Goal: Task Accomplishment & Management: Use online tool/utility

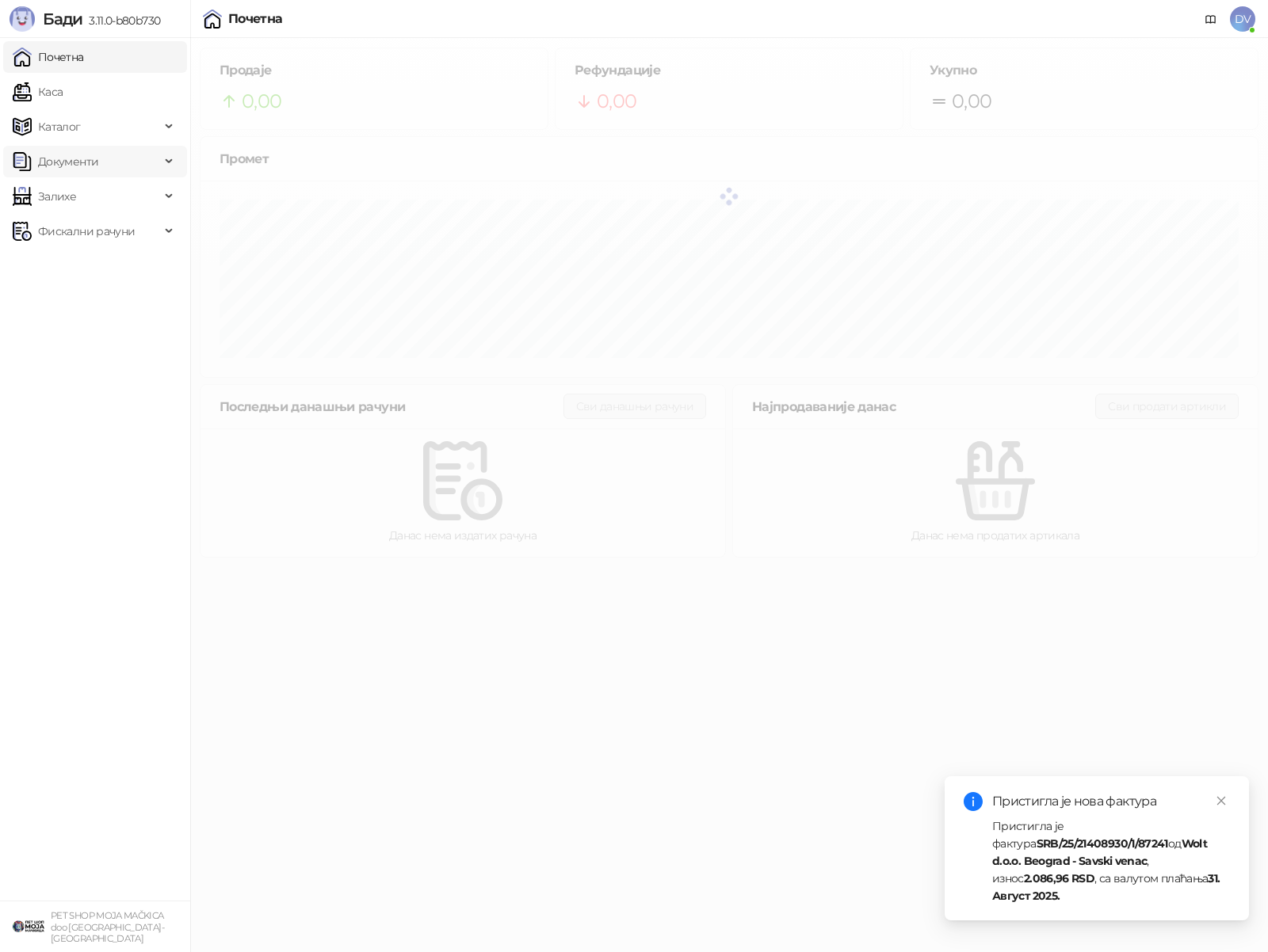
click at [134, 155] on span "Документи" at bounding box center [86, 161] width 148 height 32
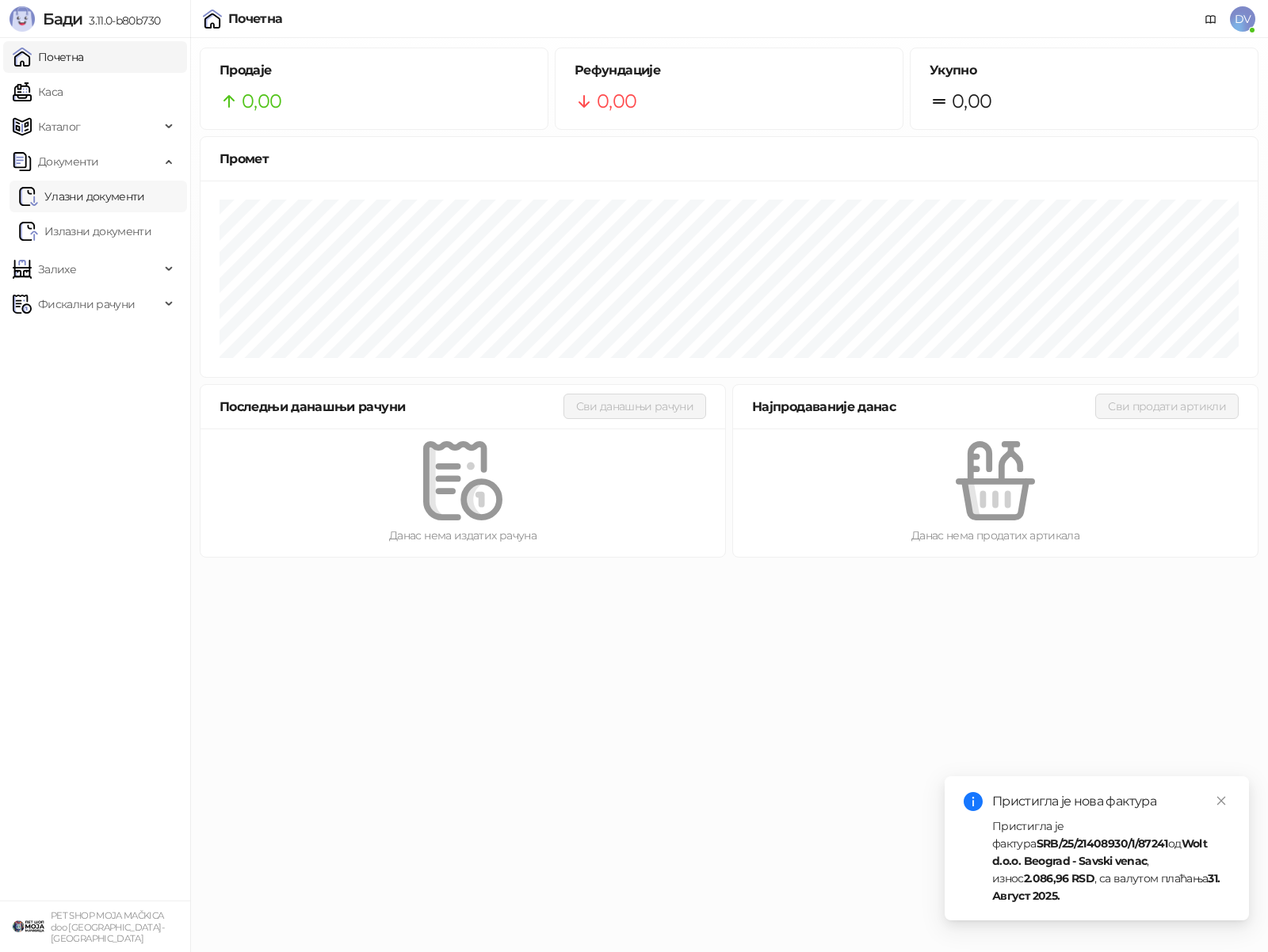
click at [104, 201] on link "Улазни документи" at bounding box center [82, 196] width 126 height 32
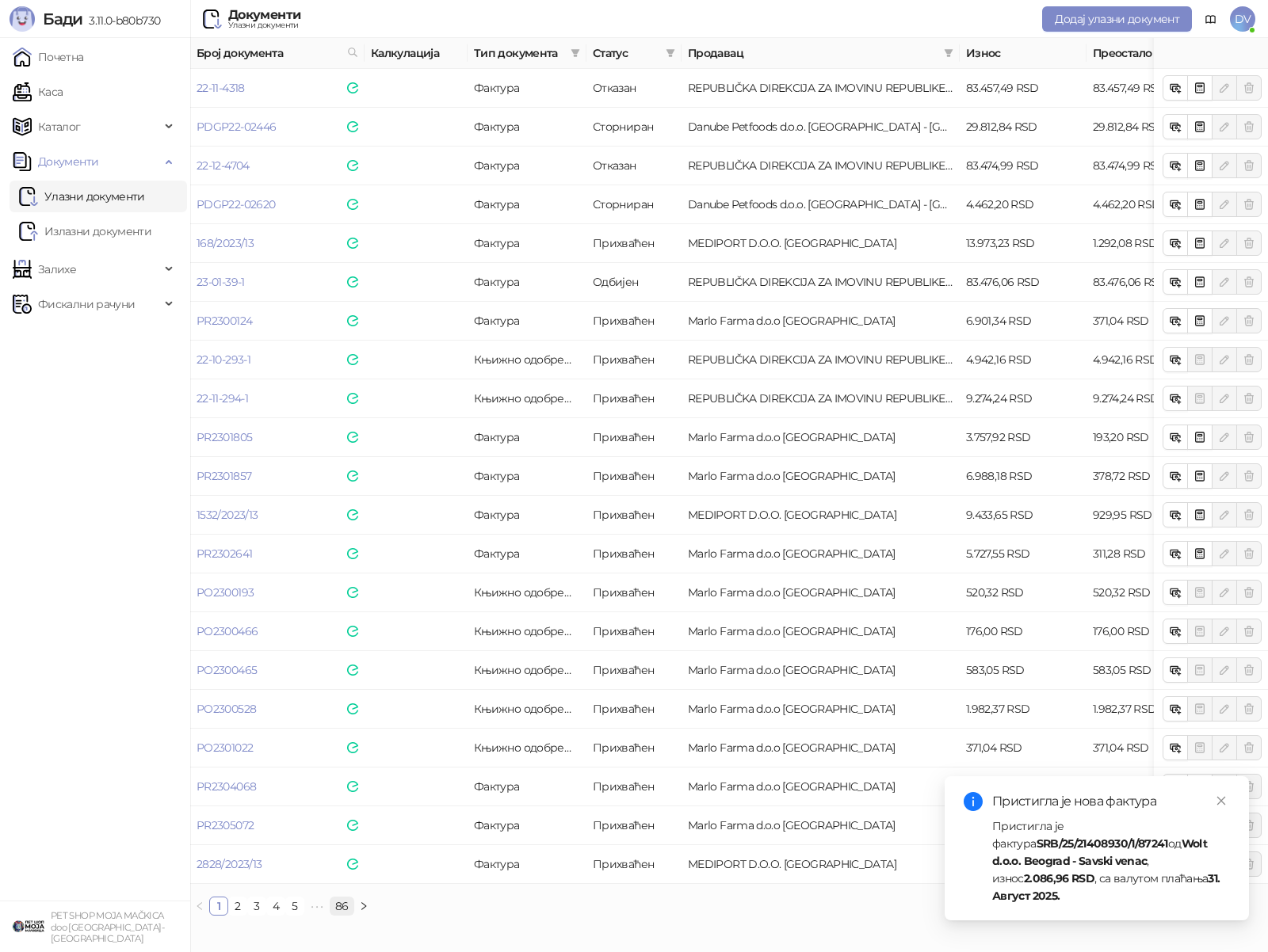
click at [350, 900] on link "86" at bounding box center [341, 906] width 23 height 17
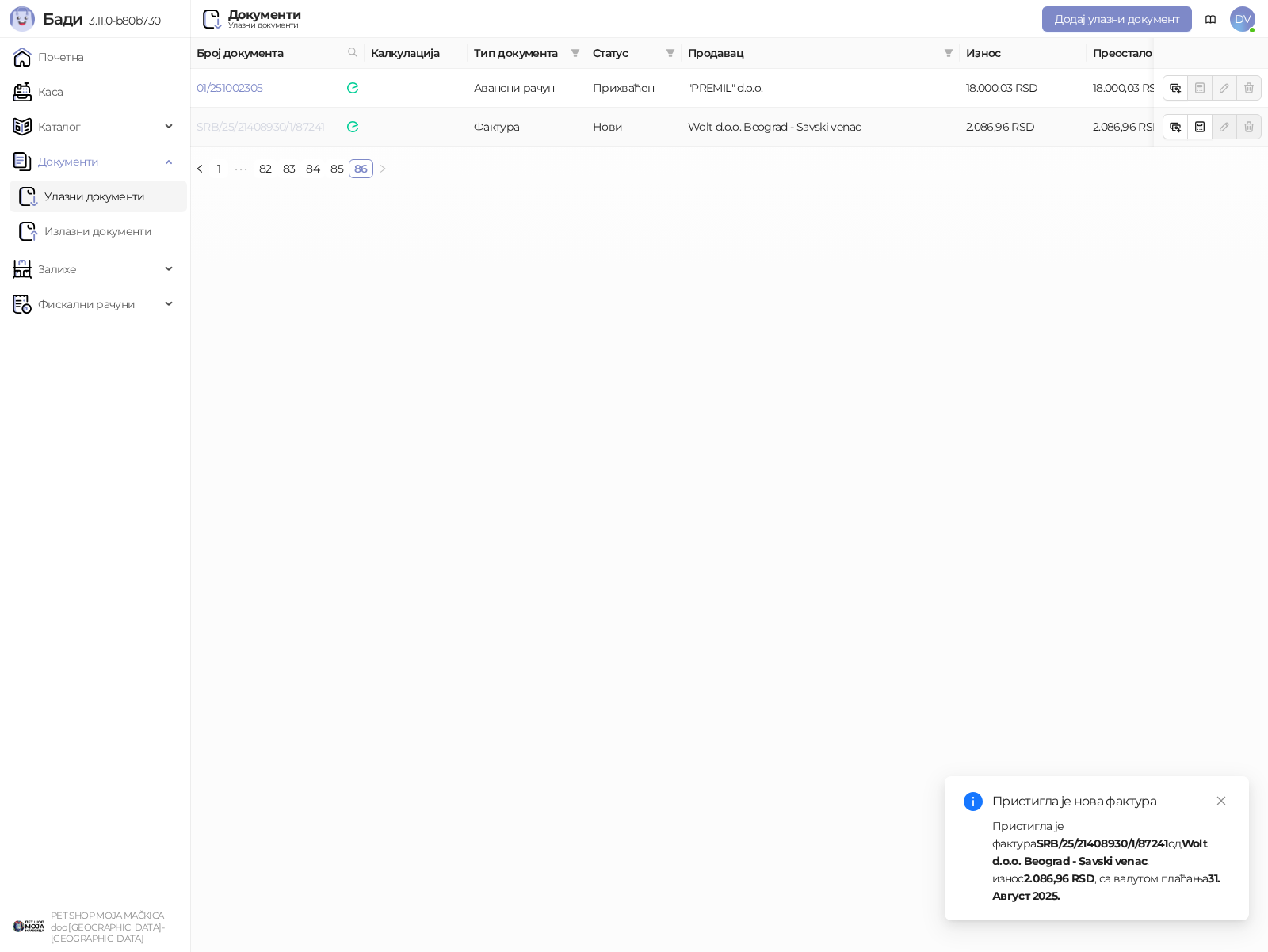
click at [219, 119] on link "SRB/25/21408930/1/87241" at bounding box center [260, 126] width 128 height 14
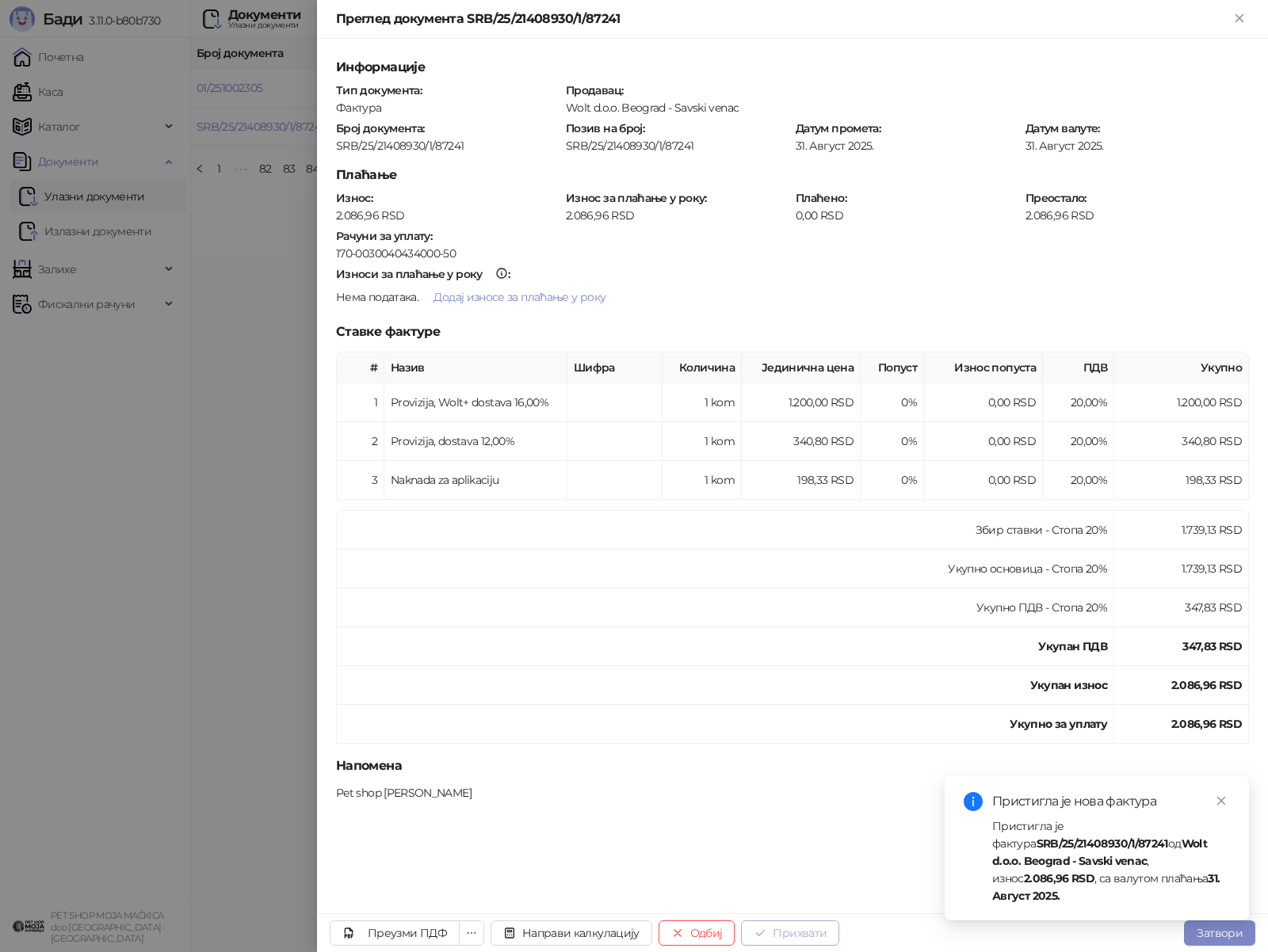
click at [787, 925] on button "Прихвати" at bounding box center [790, 933] width 98 height 26
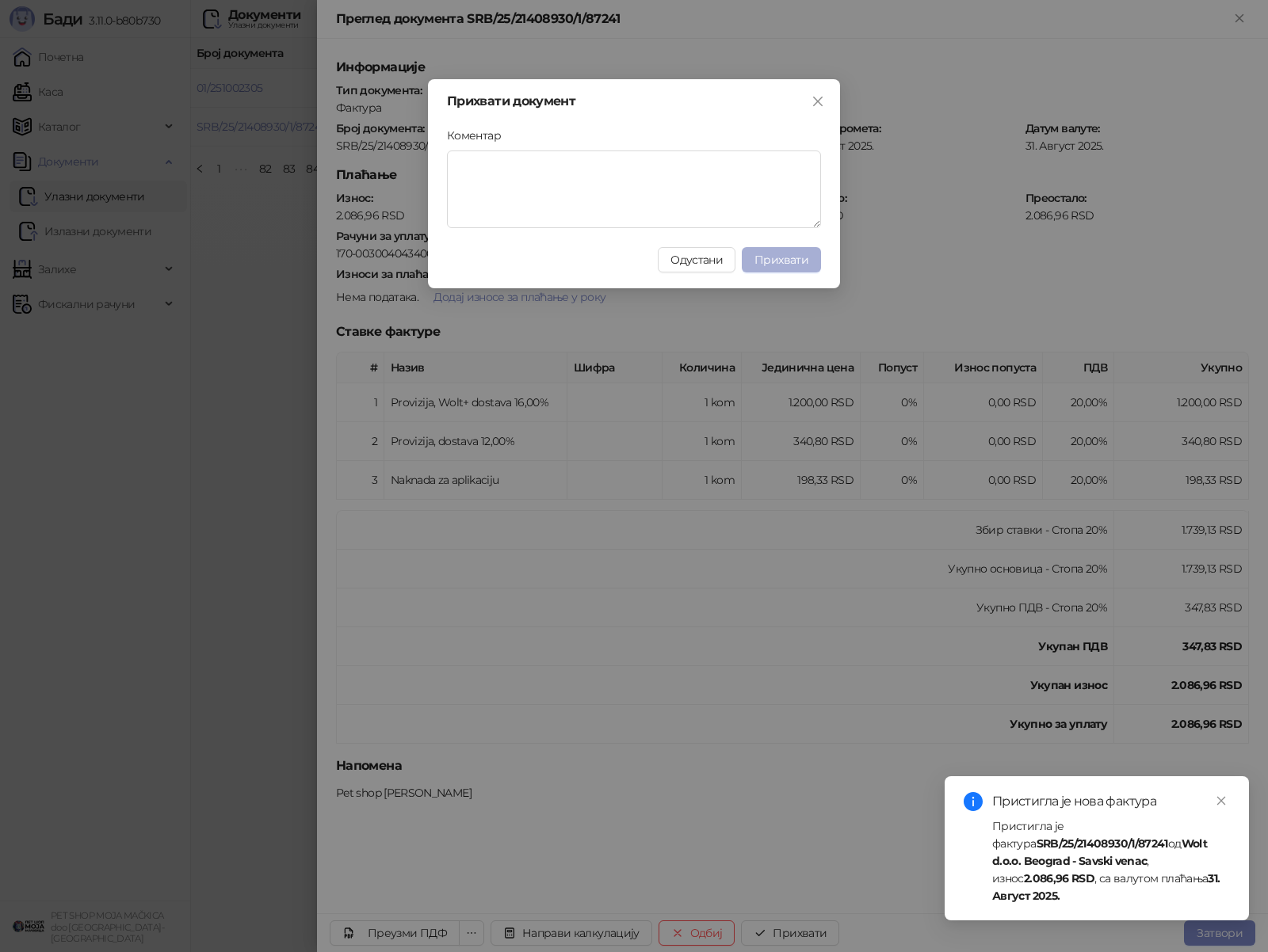
click at [780, 257] on span "Прихвати" at bounding box center [781, 259] width 54 height 14
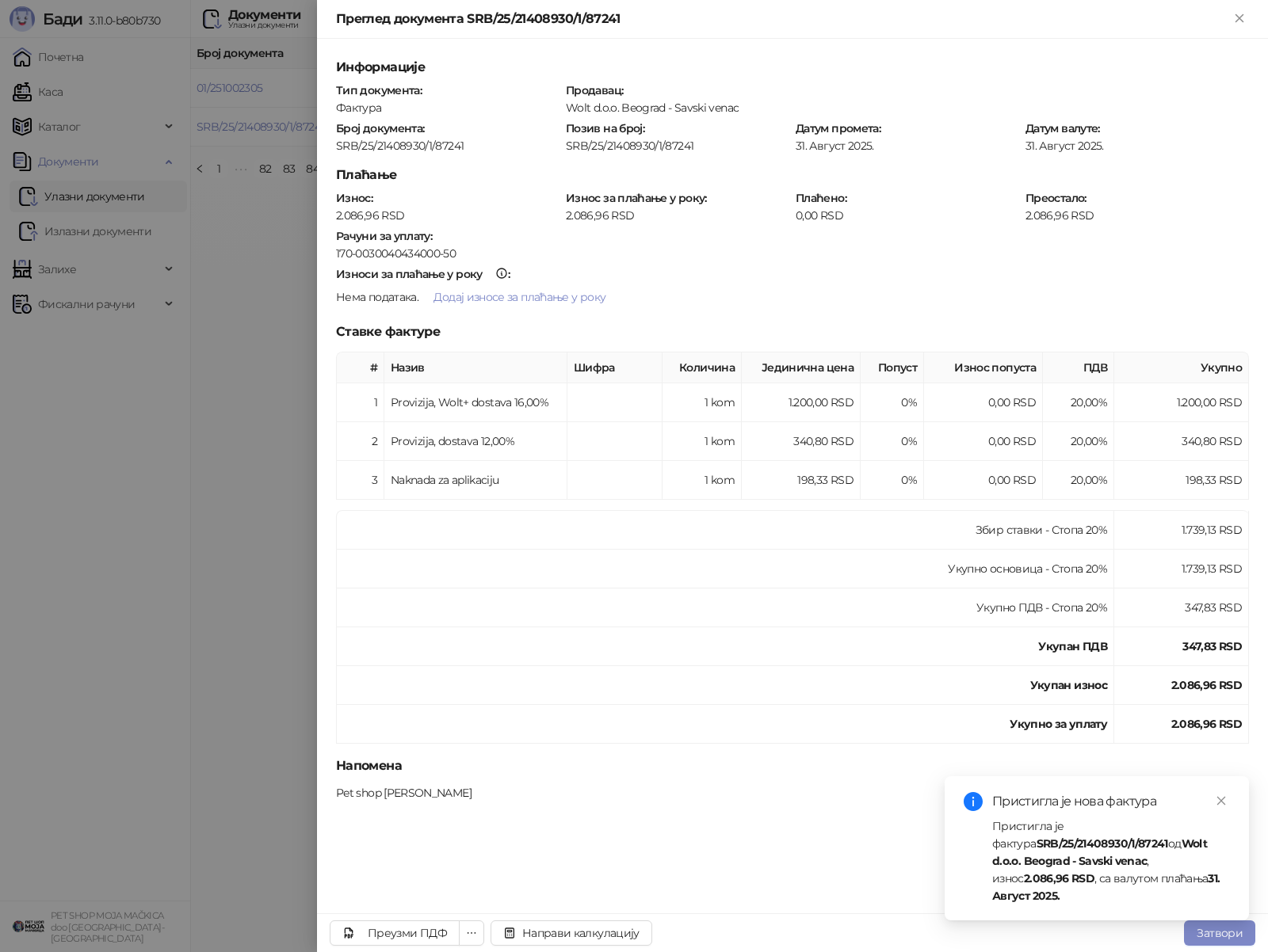
click at [230, 519] on div at bounding box center [634, 476] width 1268 height 952
